Goal: Task Accomplishment & Management: Manage account settings

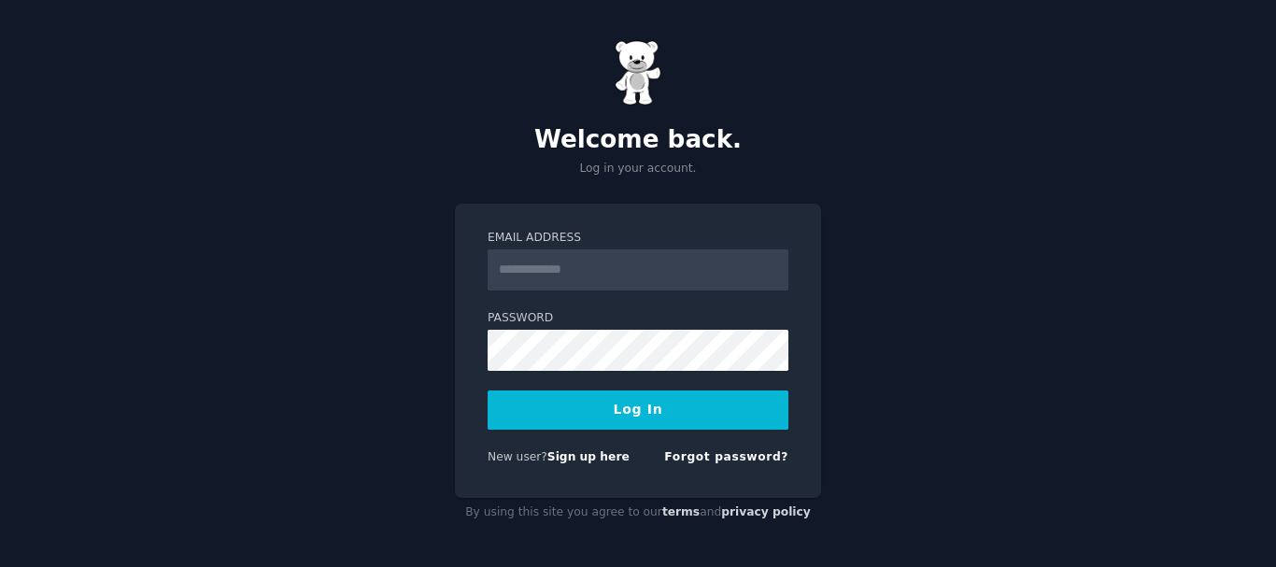
click at [609, 257] on input "Email Address" at bounding box center [638, 269] width 301 height 41
click at [521, 281] on input "Email Address" at bounding box center [638, 269] width 301 height 41
type input "**********"
click at [557, 420] on button "Log In" at bounding box center [638, 410] width 301 height 39
